Goal: Transaction & Acquisition: Book appointment/travel/reservation

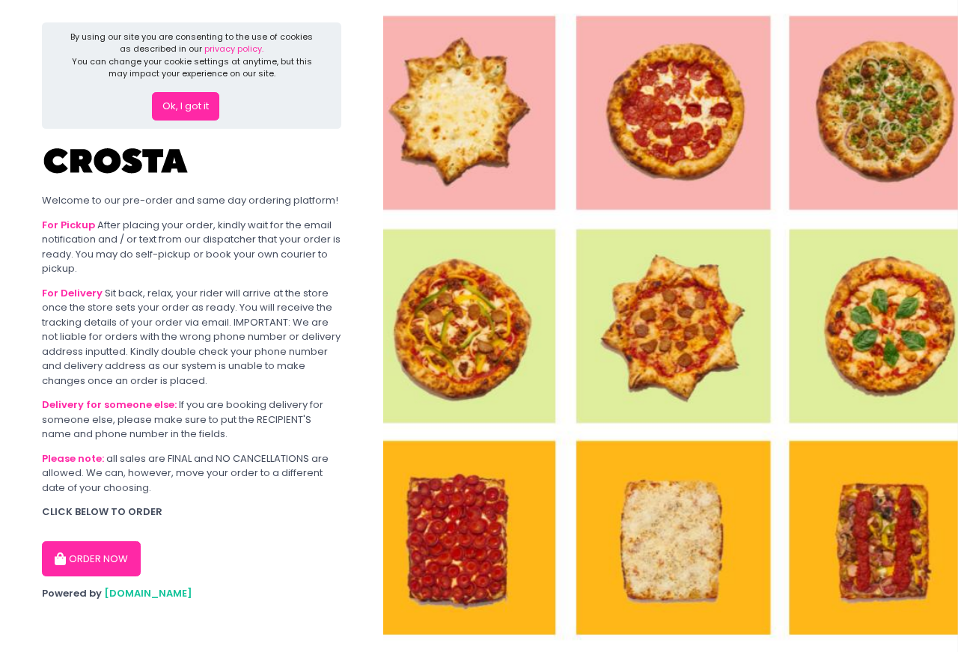
click at [98, 559] on button "ORDER NOW" at bounding box center [91, 559] width 99 height 36
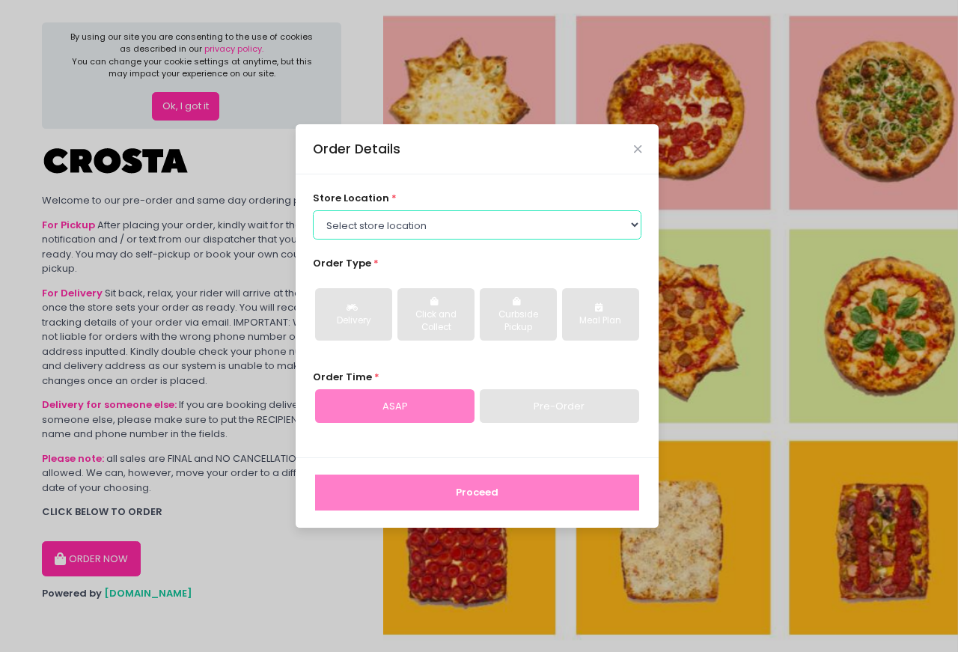
select select "5fabb2e53664a8677beaeb89"
click option "[PERSON_NAME] Pizza - [PERSON_NAME]" at bounding box center [0, 0] width 0 height 0
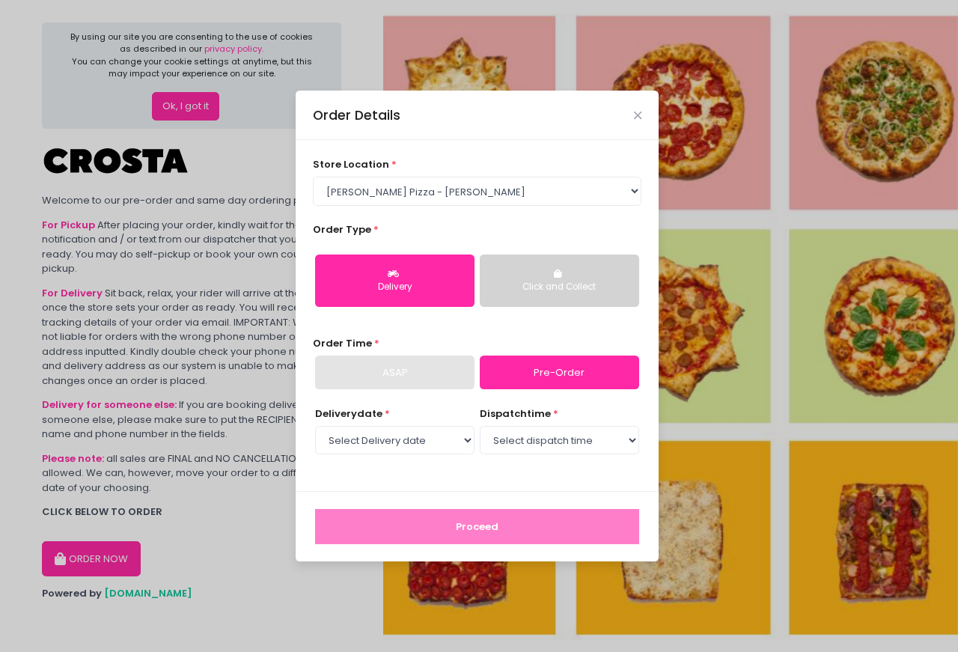
click at [399, 285] on div "Delivery" at bounding box center [395, 287] width 138 height 13
click at [544, 375] on link "Pre-Order" at bounding box center [559, 373] width 159 height 34
click at [344, 381] on div "ASAP" at bounding box center [394, 373] width 159 height 34
click at [315, 426] on select "Select Delivery date [DATE] [DATE] [DATE]" at bounding box center [394, 440] width 159 height 28
select select "[DATE]"
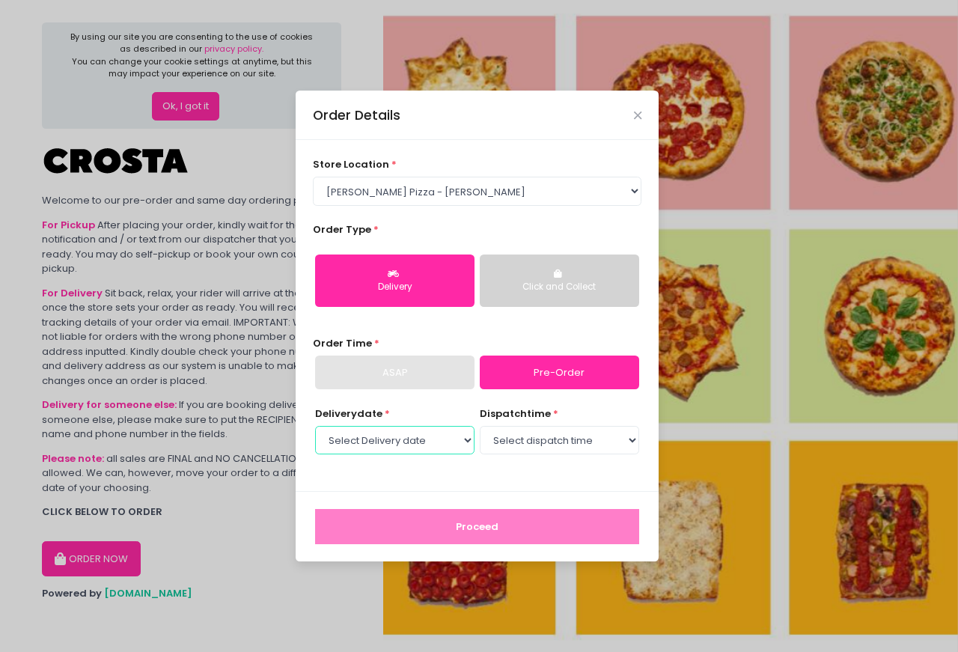
click option "[DATE]" at bounding box center [0, 0] width 0 height 0
click at [480, 426] on select "Select dispatch time 12:00 PM - 12:30 PM 12:30 PM - 01:00 PM 01:00 PM - 01:30 P…" at bounding box center [559, 440] width 159 height 28
select select "13:30"
click option "01:30 PM - 02:00 PM" at bounding box center [0, 0] width 0 height 0
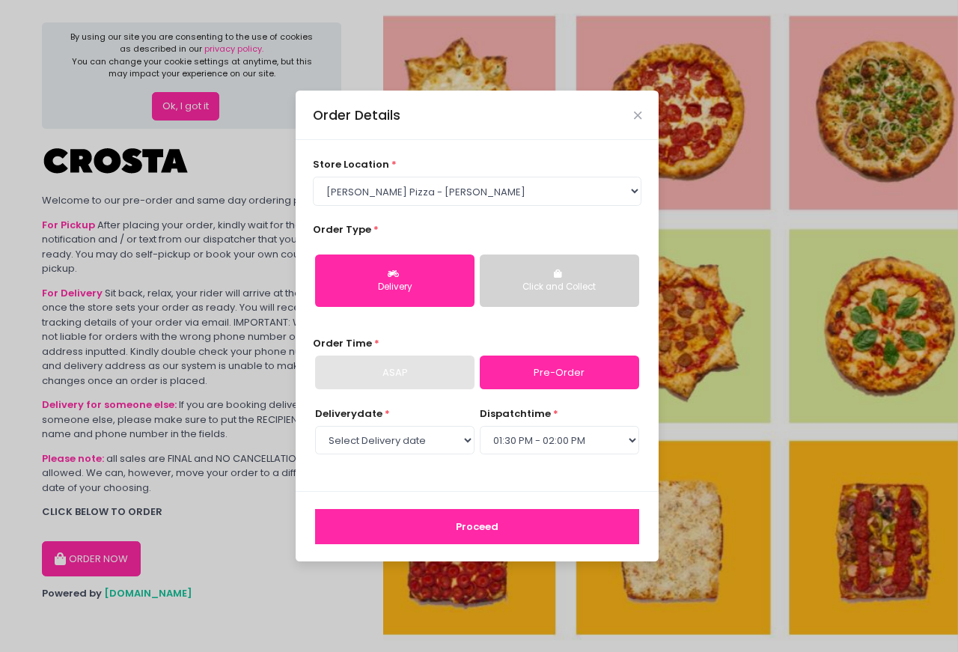
click at [400, 371] on div "ASAP" at bounding box center [394, 373] width 159 height 34
click at [530, 376] on link "Pre-Order" at bounding box center [559, 373] width 159 height 34
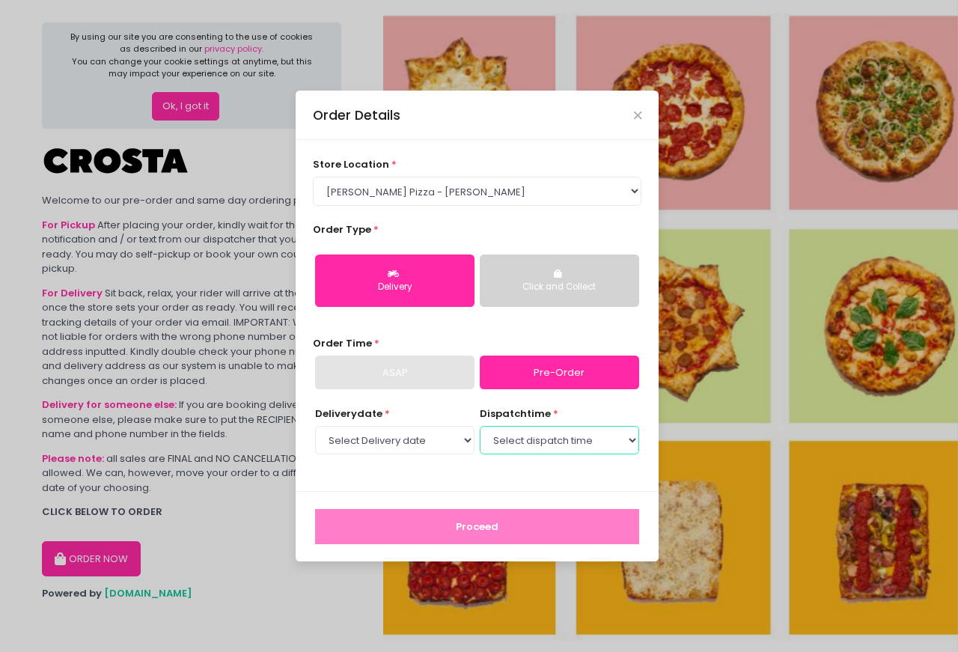
click at [480, 426] on select "Select dispatch time 12:00 PM - 12:30 PM 12:30 PM - 01:00 PM 01:00 PM - 01:30 P…" at bounding box center [559, 440] width 159 height 28
click option "02:00 PM - 02:30 PM" at bounding box center [0, 0] width 0 height 0
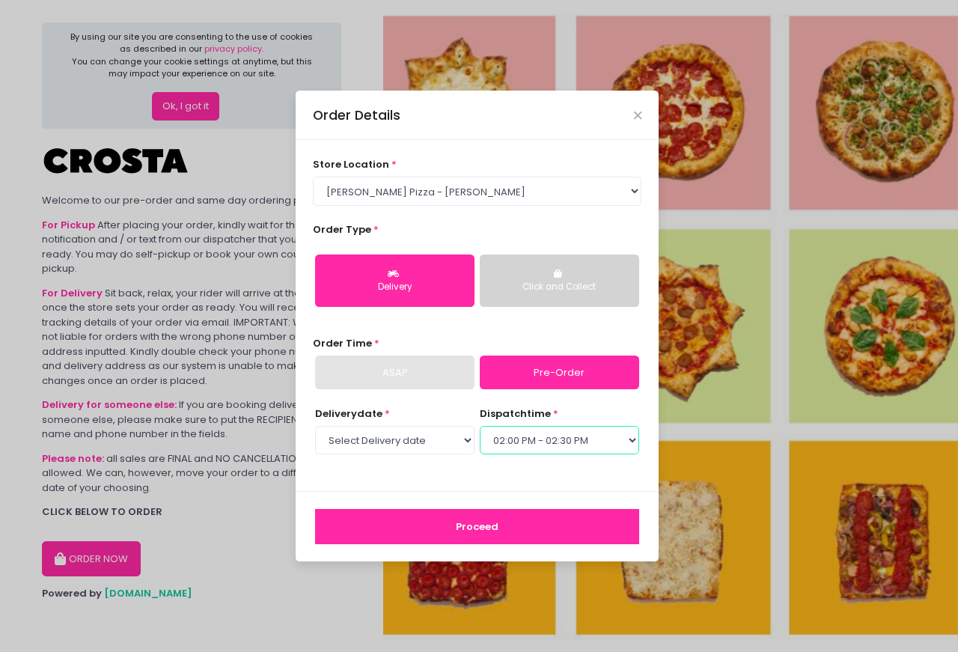
click at [480, 426] on select "Select dispatch time 12:00 PM - 12:30 PM 12:30 PM - 01:00 PM 01:00 PM - 01:30 P…" at bounding box center [559, 440] width 159 height 28
select select "13:30"
click option "01:30 PM - 02:00 PM" at bounding box center [0, 0] width 0 height 0
click at [497, 527] on button "Proceed" at bounding box center [477, 527] width 324 height 36
